Goal: Task Accomplishment & Management: Manage account settings

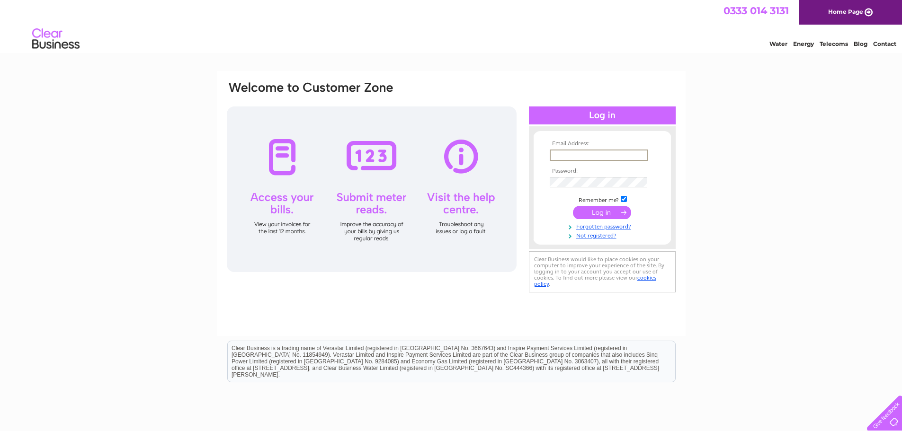
type input "[EMAIL_ADDRESS][DOMAIN_NAME]"
click at [615, 209] on input "submit" at bounding box center [602, 212] width 58 height 13
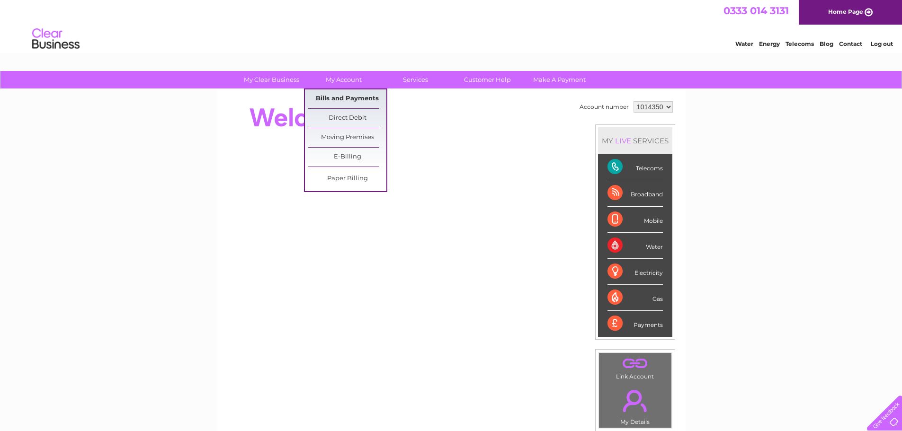
click at [334, 98] on link "Bills and Payments" at bounding box center [347, 98] width 78 height 19
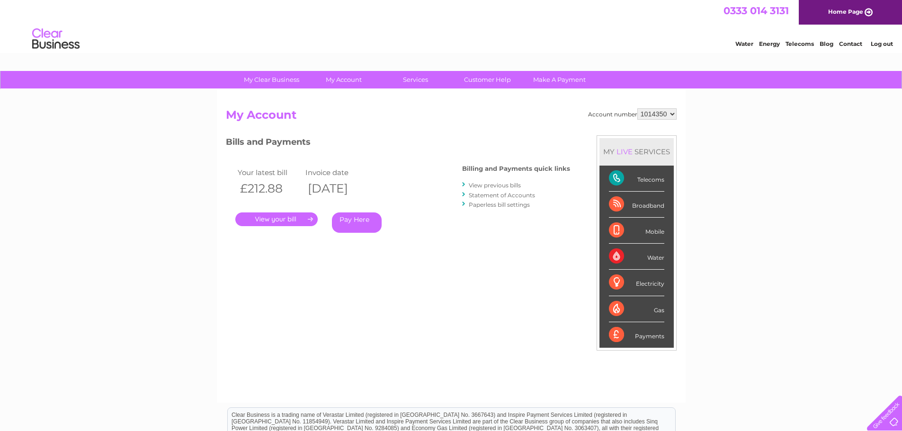
click at [288, 218] on link "." at bounding box center [276, 220] width 82 height 14
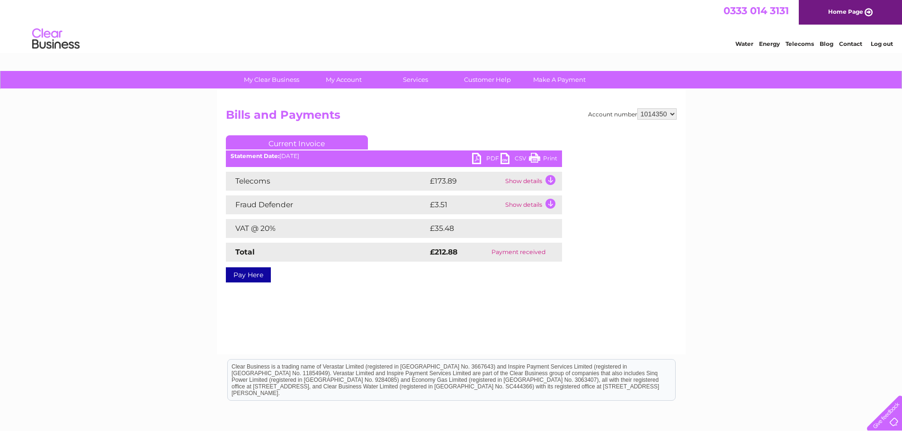
click at [476, 156] on link "PDF" at bounding box center [486, 160] width 28 height 14
